Goal: Find specific page/section: Find specific page/section

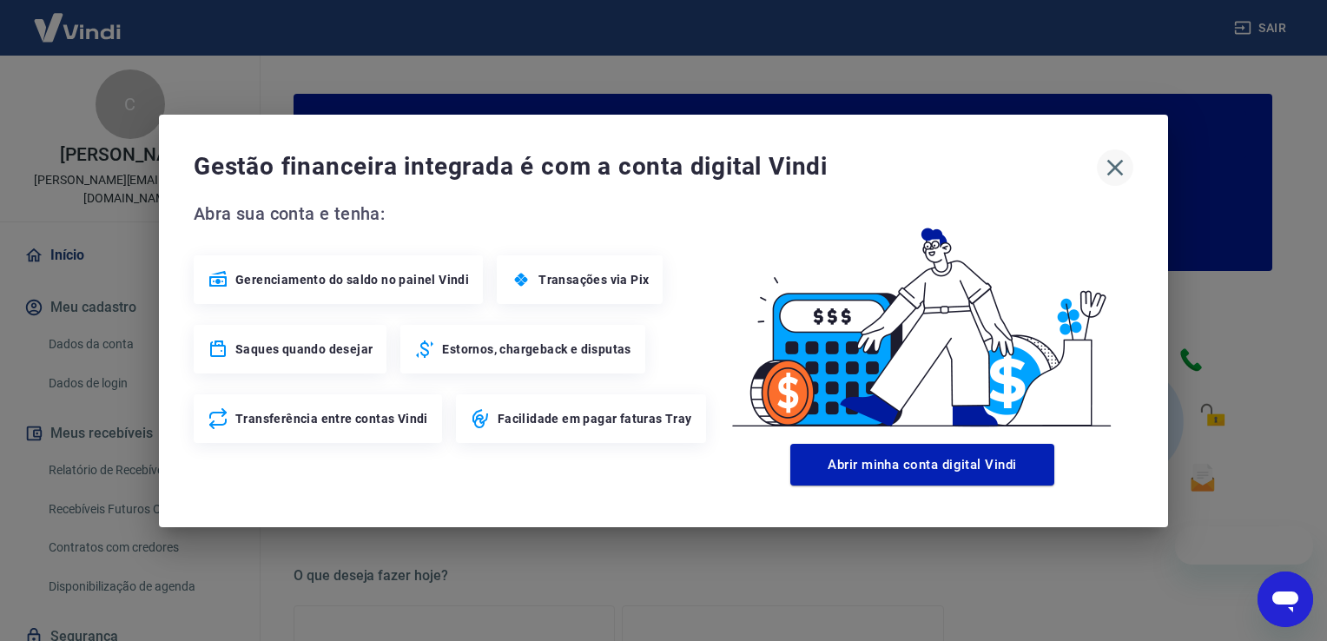
click at [1118, 169] on icon "button" at bounding box center [1115, 168] width 28 height 28
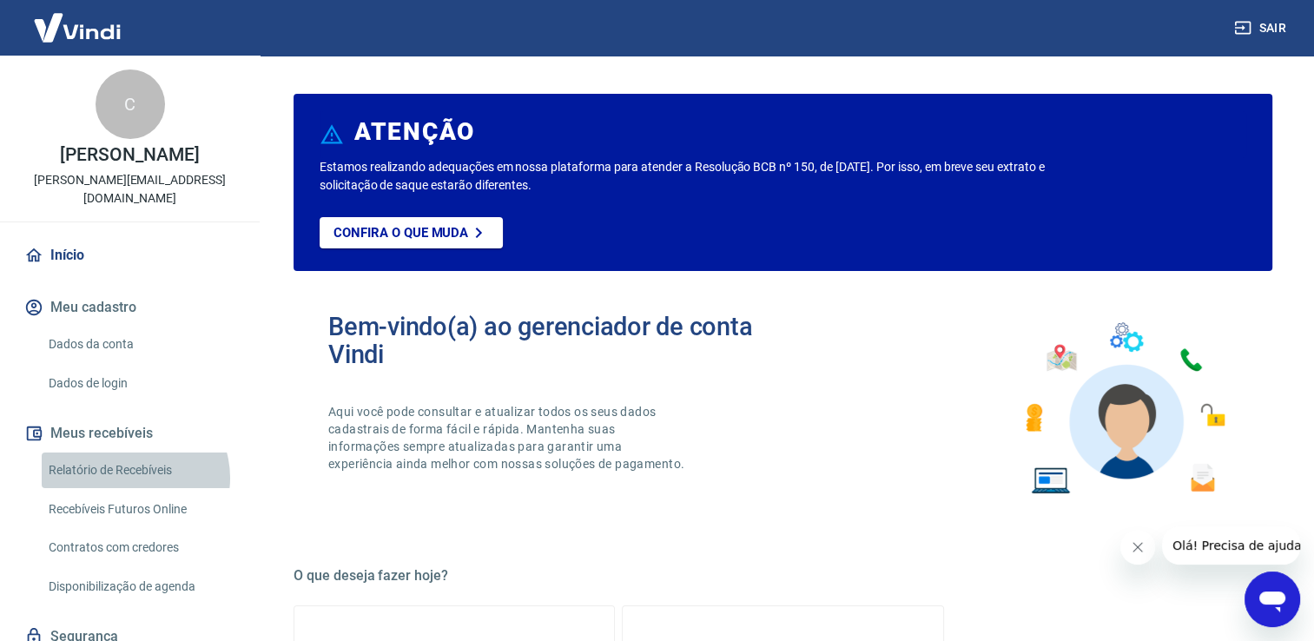
click at [134, 459] on link "Relatório de Recebíveis" at bounding box center [140, 471] width 197 height 36
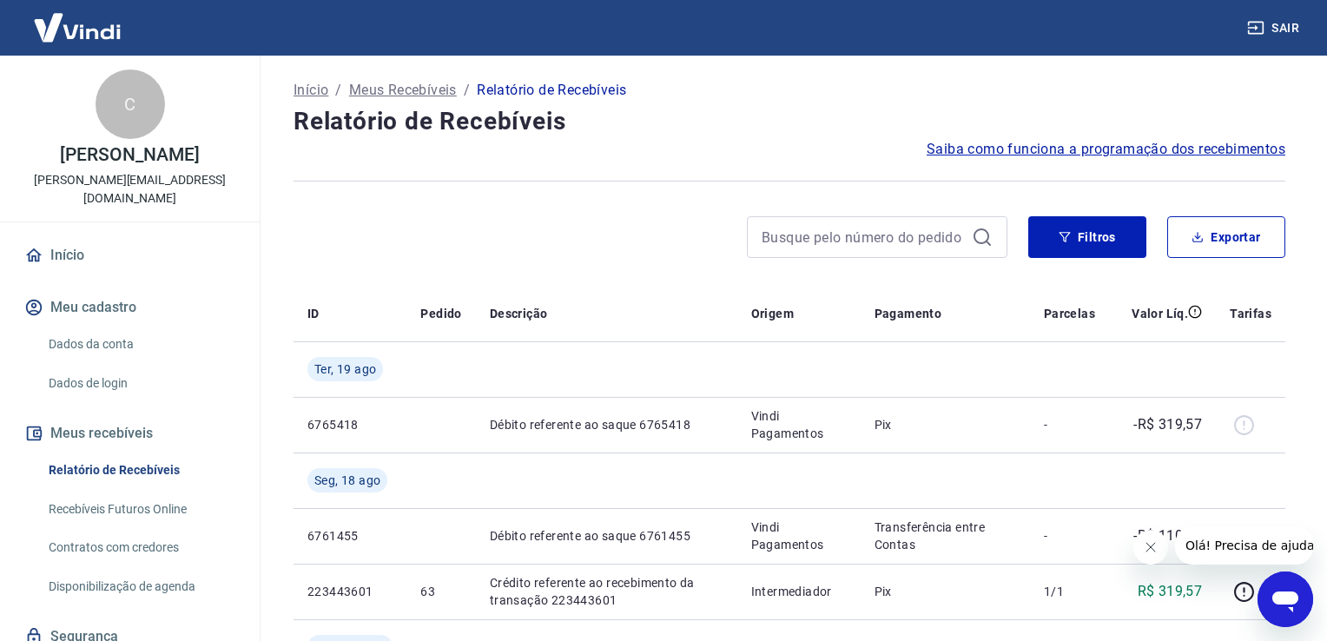
click at [149, 492] on link "Recebíveis Futuros Online" at bounding box center [140, 510] width 197 height 36
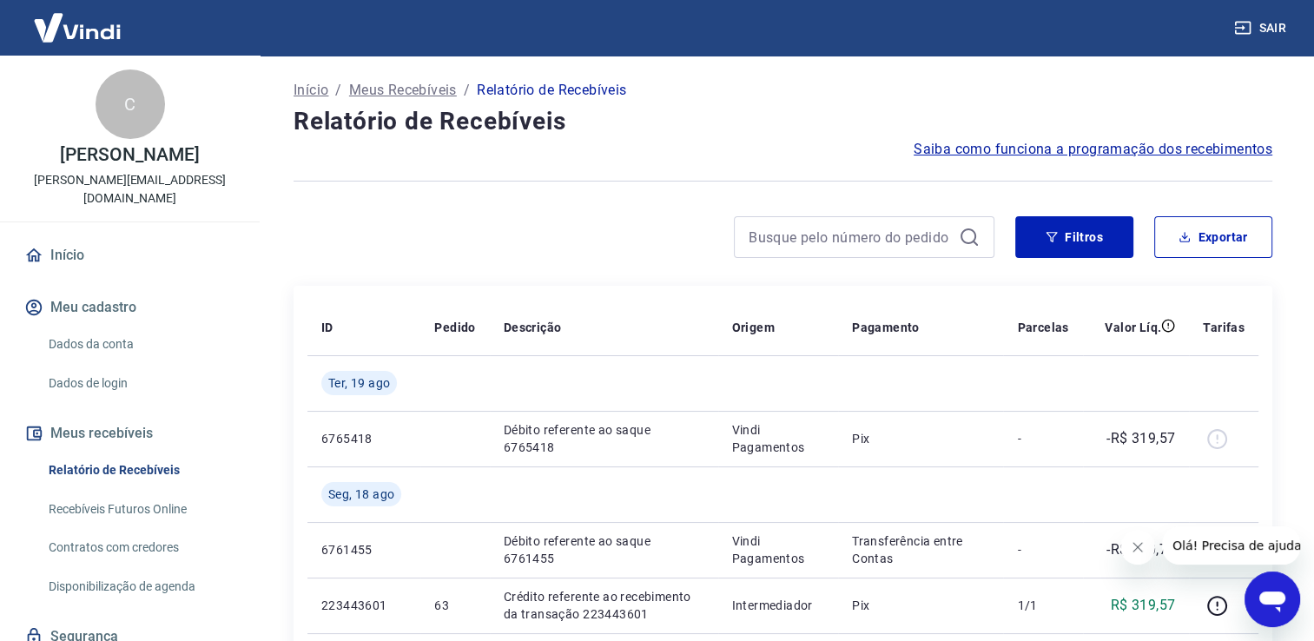
drag, startPoint x: 1268, startPoint y: 23, endPoint x: 1223, endPoint y: 5, distance: 48.4
click at [1265, 23] on button "Sair" at bounding box center [1262, 28] width 63 height 32
